Goal: Task Accomplishment & Management: Manage account settings

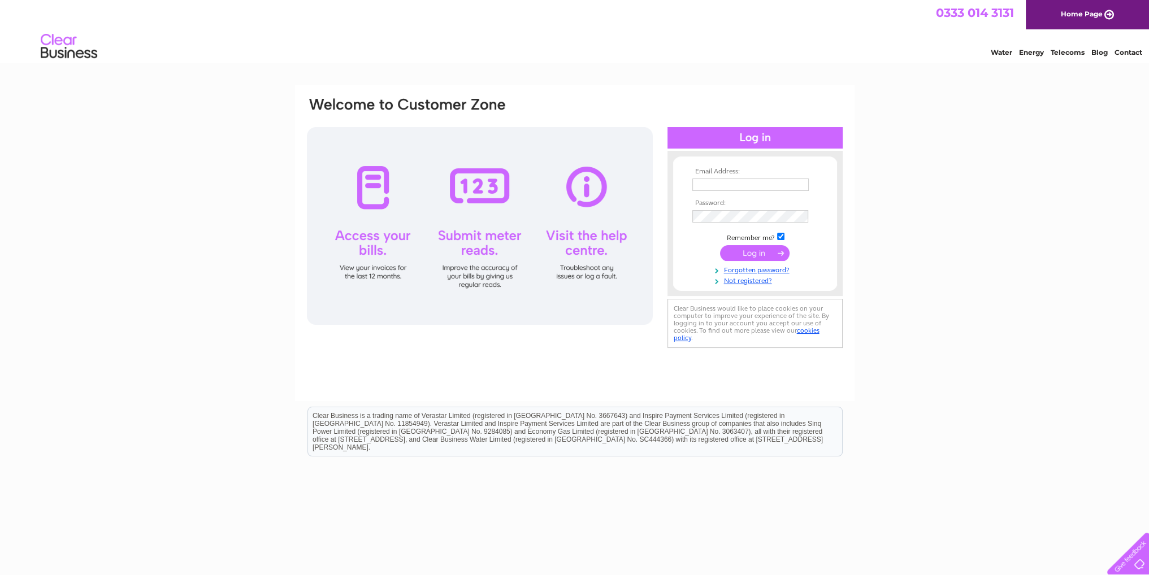
type input "[EMAIL_ADDRESS][DOMAIN_NAME]"
click at [753, 250] on input "submit" at bounding box center [755, 253] width 70 height 16
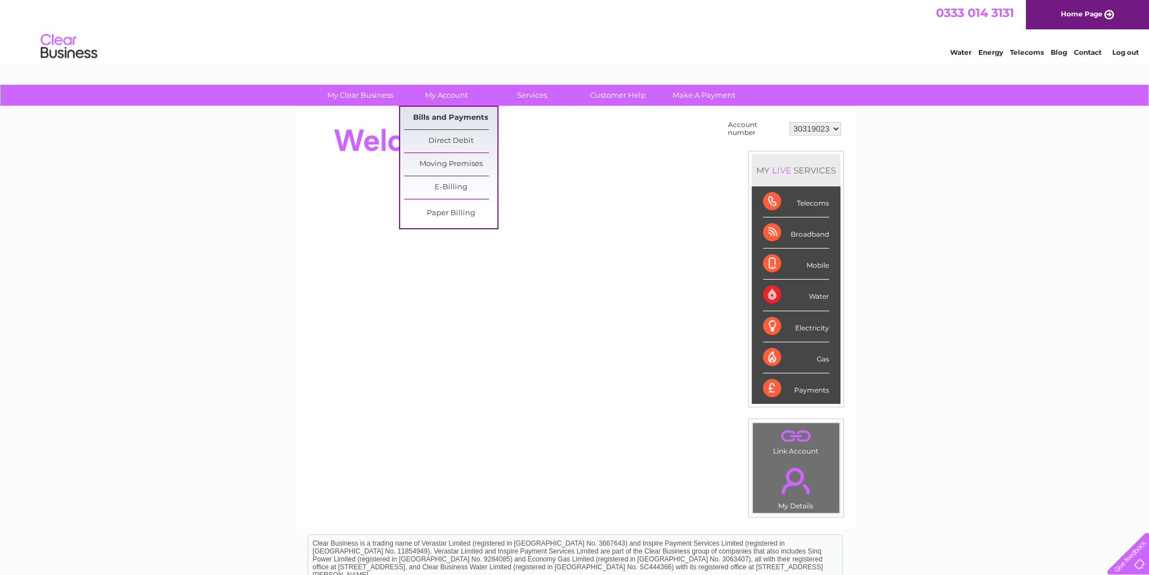
click at [460, 121] on link "Bills and Payments" at bounding box center [450, 118] width 93 height 23
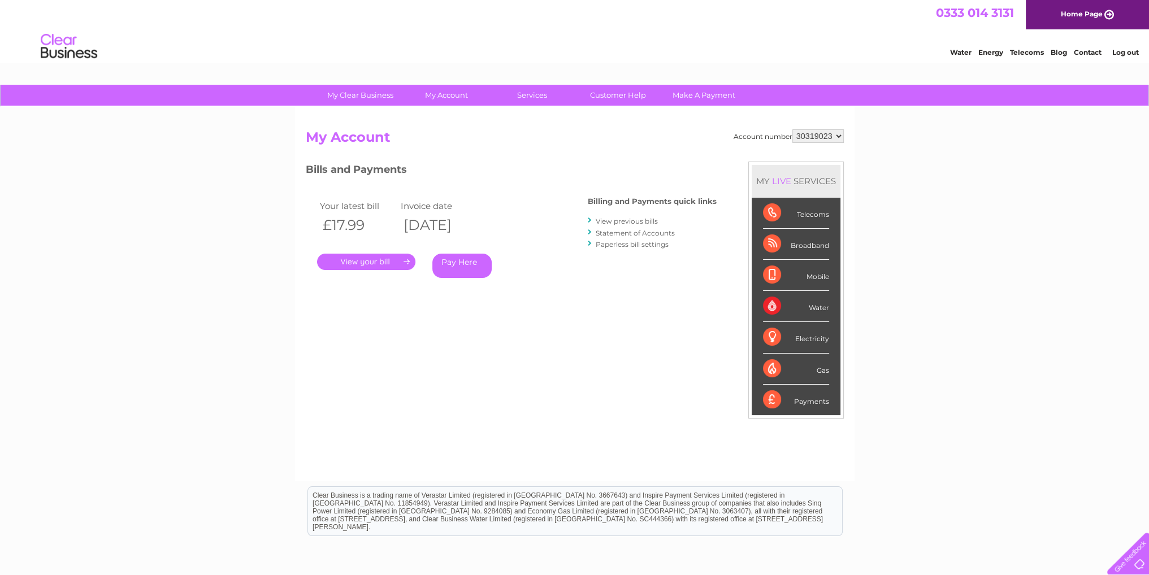
click at [363, 263] on link "." at bounding box center [366, 262] width 98 height 16
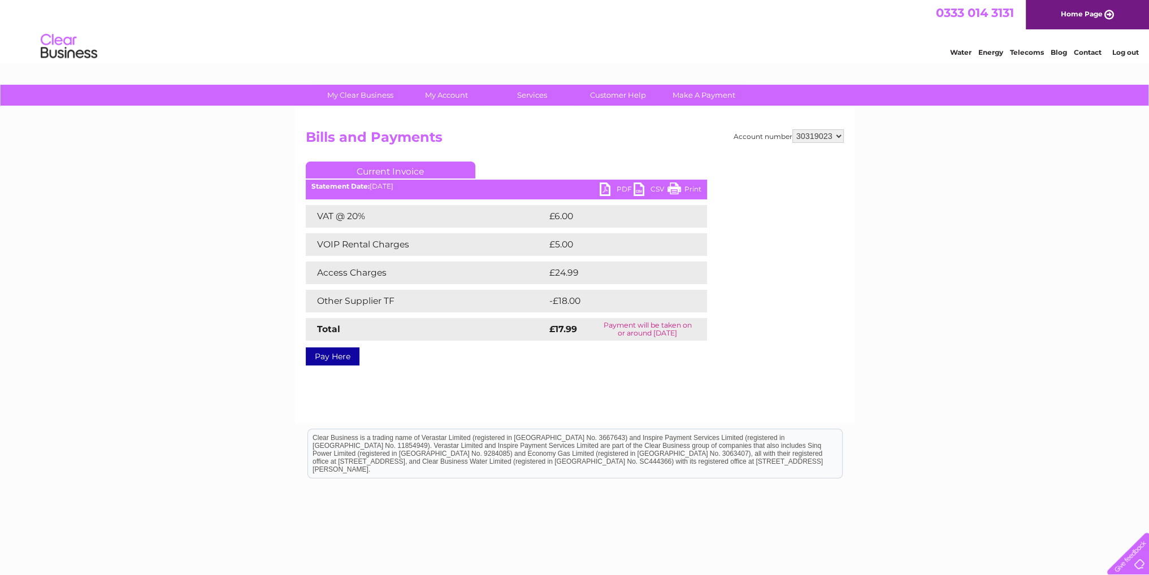
click at [609, 192] on link "PDF" at bounding box center [617, 191] width 34 height 16
